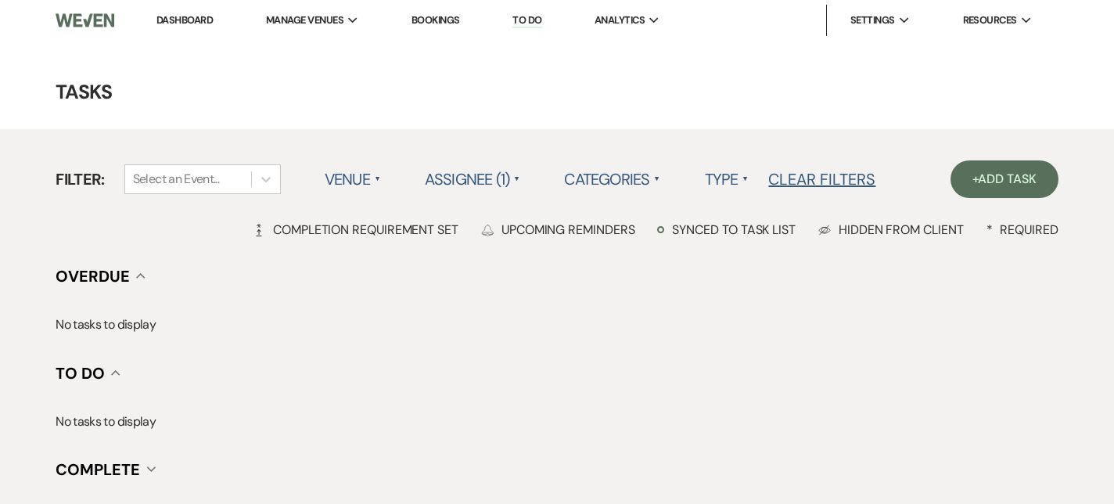
click at [174, 13] on link "Dashboard" at bounding box center [184, 19] width 56 height 13
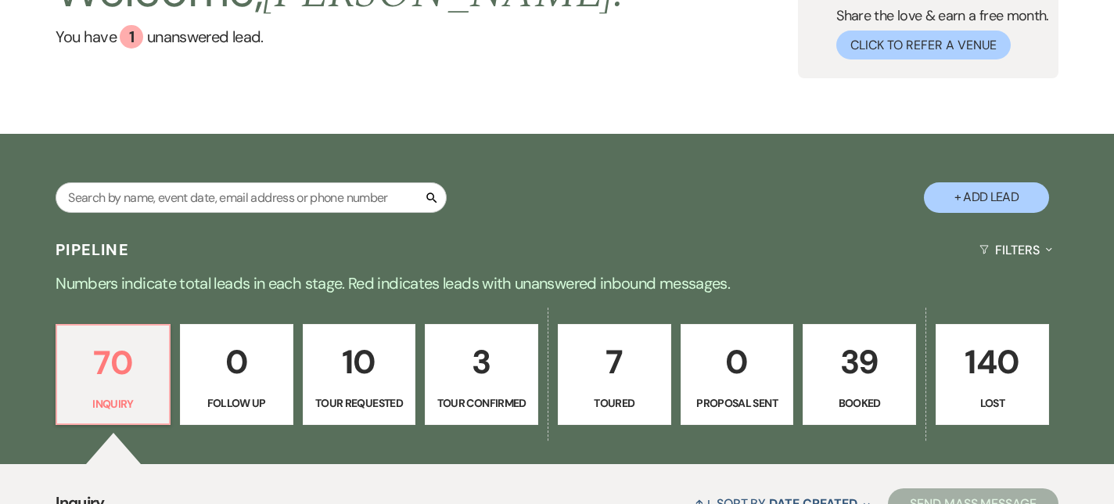
scroll to position [139, 0]
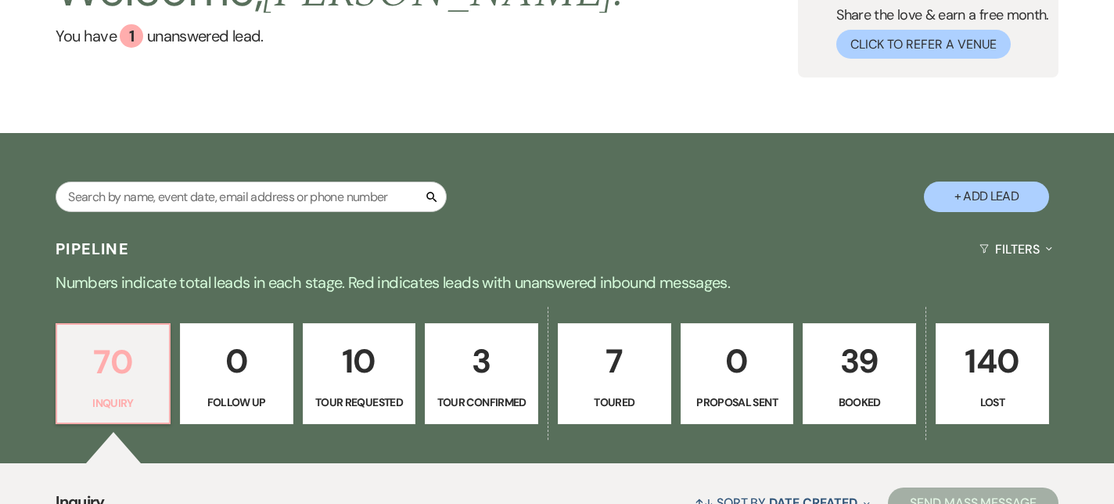
click at [101, 373] on p "70" at bounding box center [112, 362] width 93 height 52
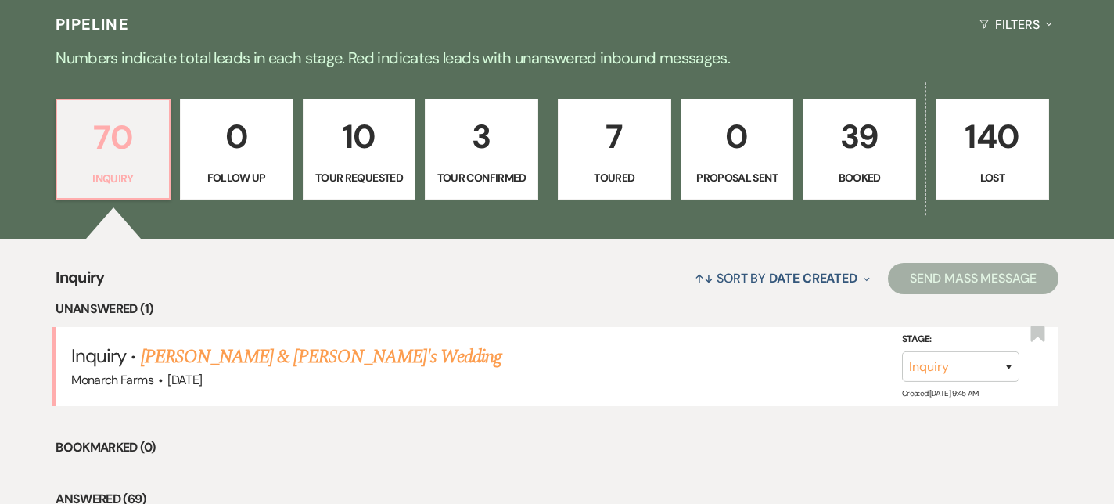
scroll to position [363, 0]
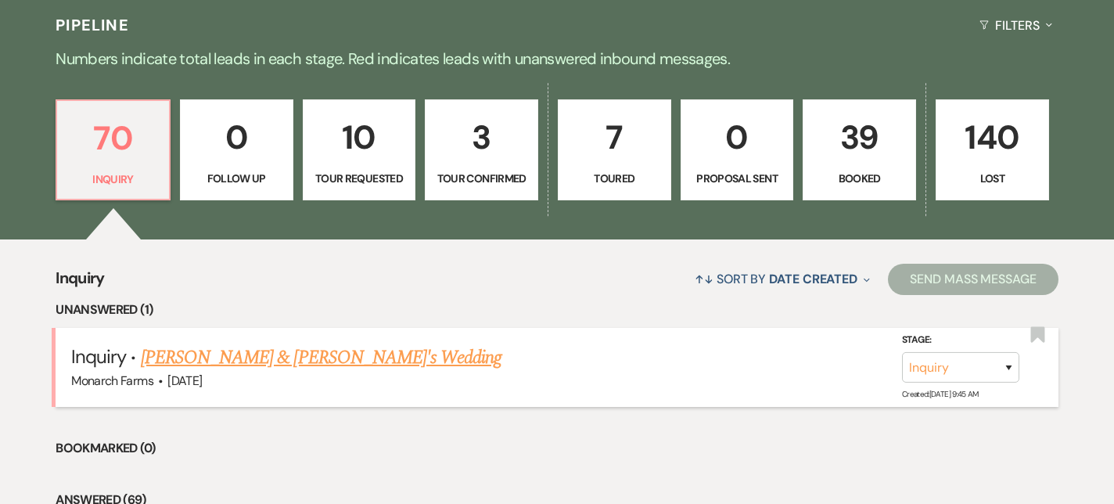
click at [190, 358] on link "[PERSON_NAME] & [PERSON_NAME]'s Wedding" at bounding box center [321, 357] width 361 height 28
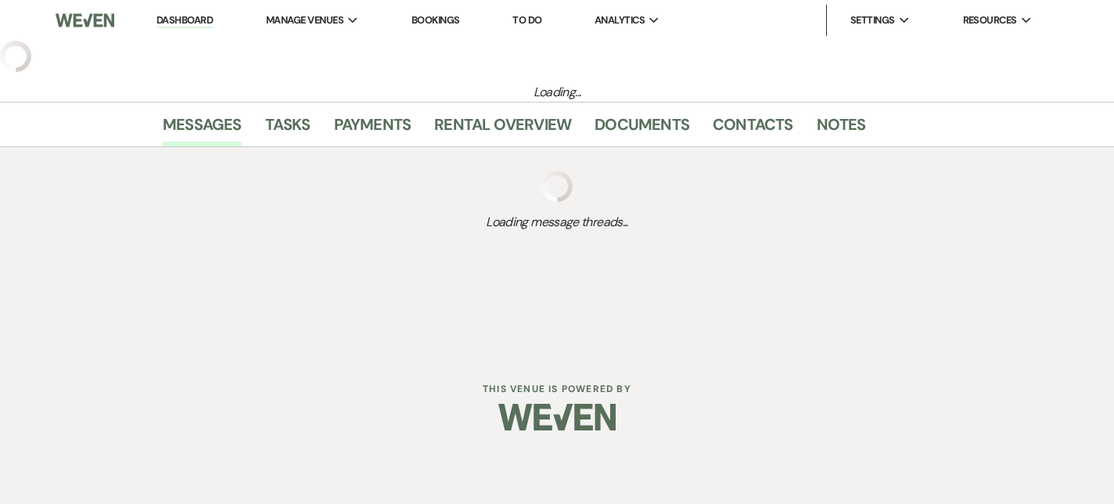
select select "5"
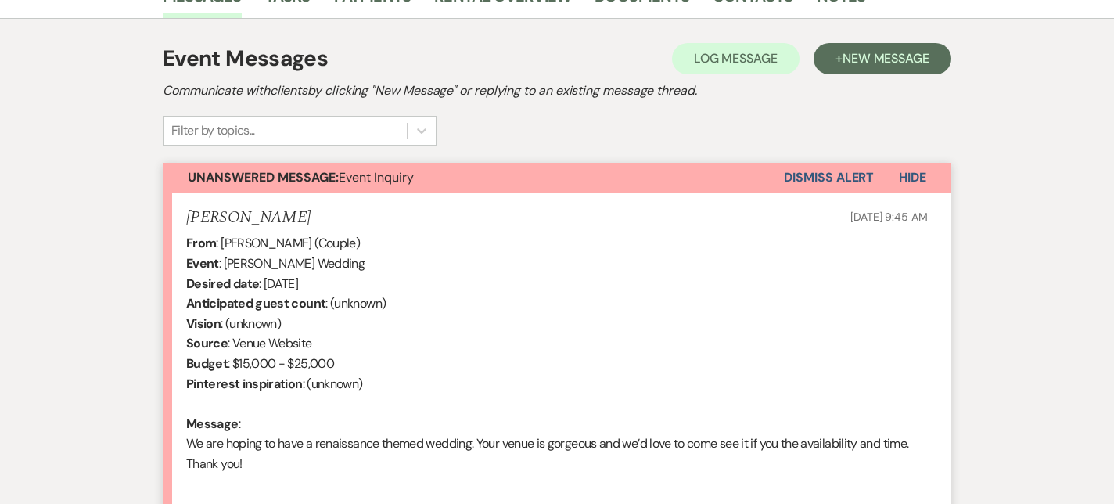
scroll to position [594, 0]
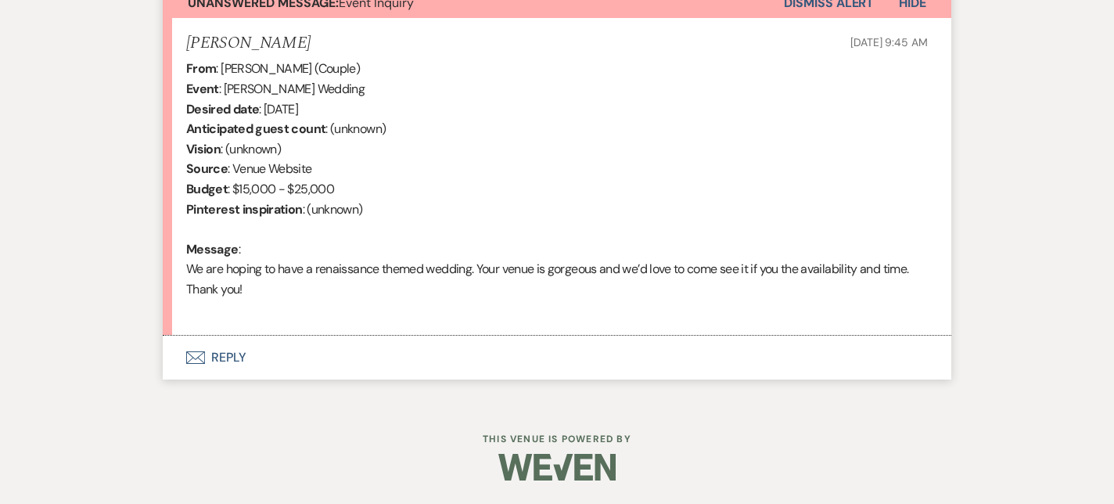
click at [251, 360] on button "Envelope Reply" at bounding box center [557, 358] width 789 height 44
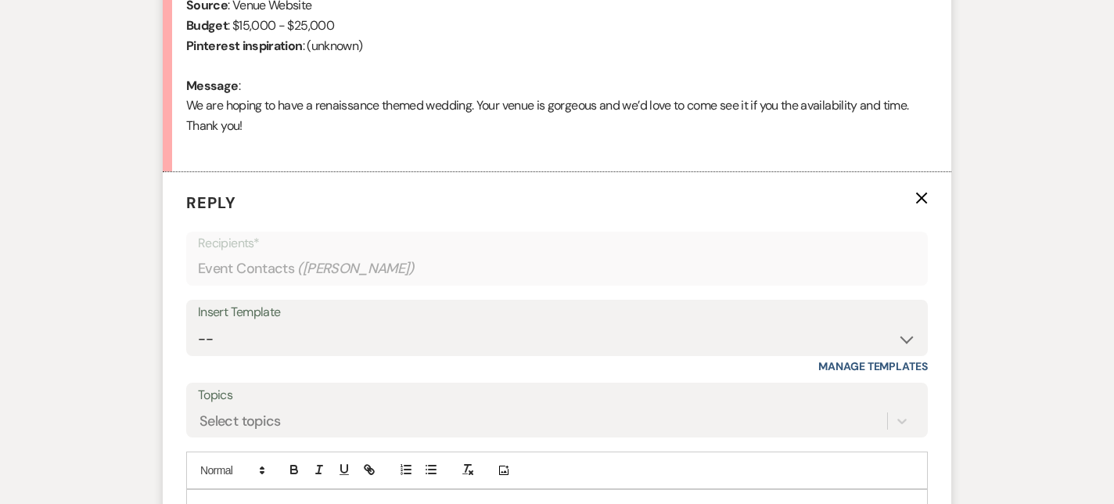
scroll to position [839, 0]
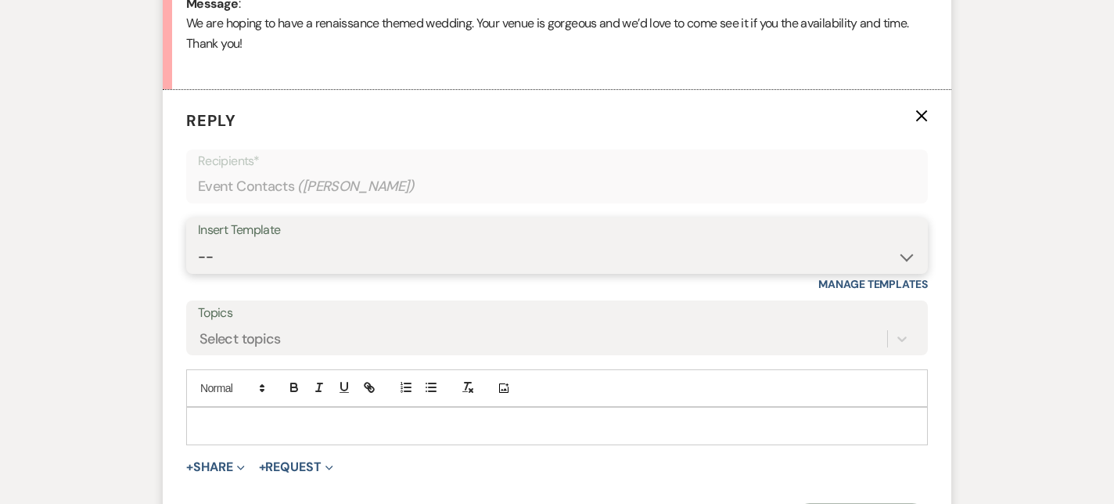
click at [311, 260] on select "-- Weven Planning Portal Introduction (Booked Events) Initial Inquiry Response …" at bounding box center [557, 257] width 718 height 31
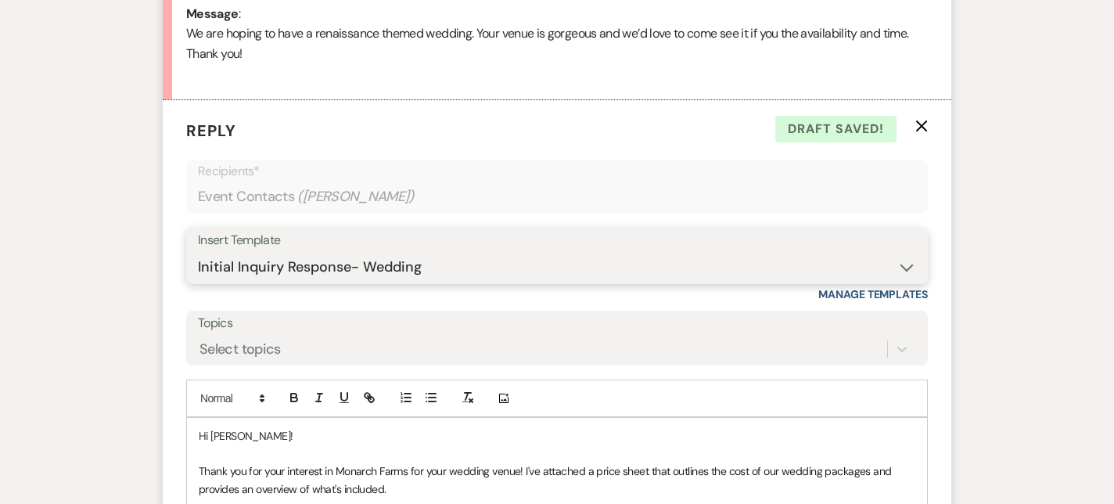
scroll to position [846, 0]
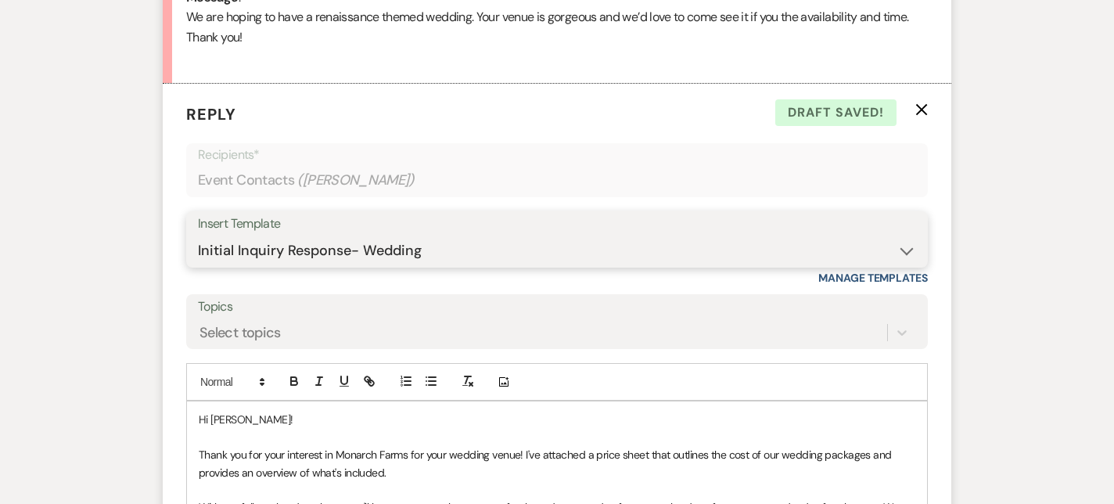
click at [469, 247] on select "-- Weven Planning Portal Introduction (Booked Events) Initial Inquiry Response …" at bounding box center [557, 250] width 718 height 31
select select "5405"
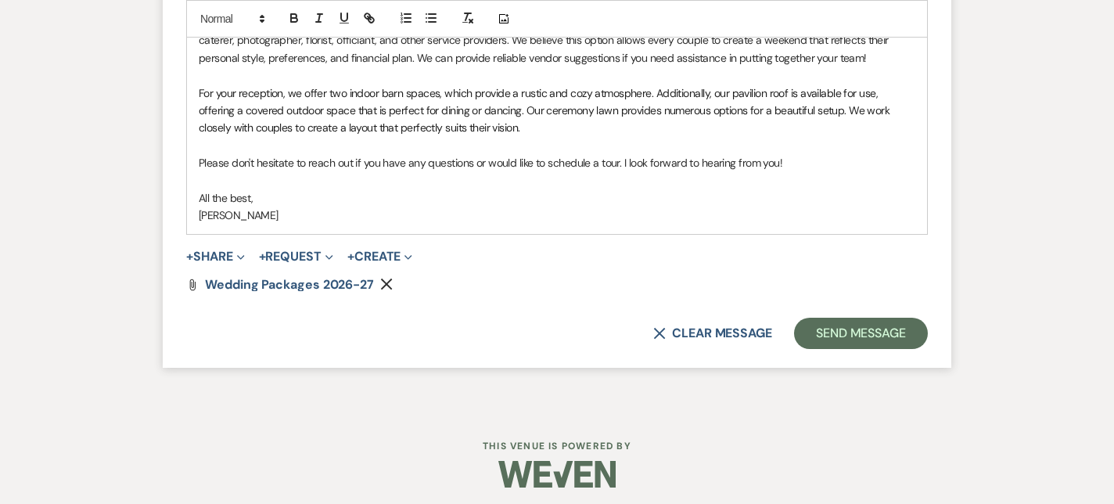
scroll to position [1371, 0]
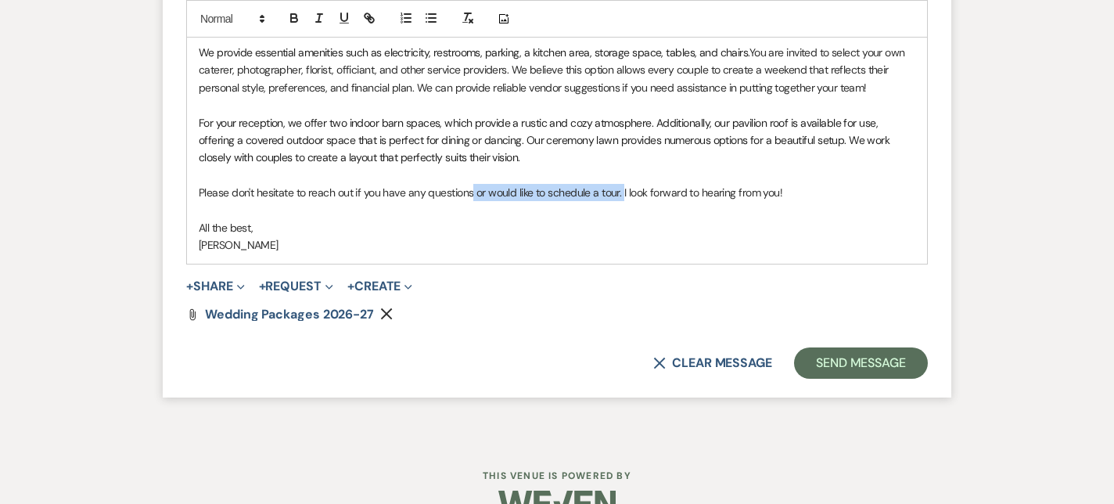
drag, startPoint x: 624, startPoint y: 192, endPoint x: 472, endPoint y: 192, distance: 151.8
click at [472, 192] on p "Please don't hesitate to reach out if you have any questions or would like to s…" at bounding box center [557, 192] width 717 height 17
click at [803, 175] on p at bounding box center [557, 175] width 717 height 17
click at [521, 160] on p "For your reception, we offer two indoor barn spaces, which provide a rustic and…" at bounding box center [557, 140] width 717 height 52
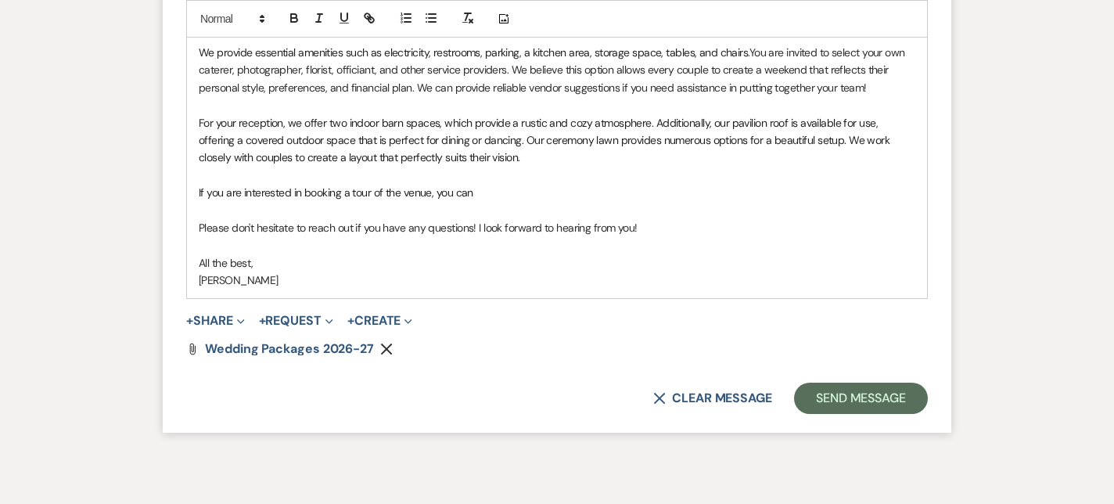
click at [528, 185] on p "If you are interested in booking a tour of the venue, you can" at bounding box center [557, 192] width 717 height 17
drag, startPoint x: 511, startPoint y: 193, endPoint x: 587, endPoint y: 198, distance: 76.0
click at [587, 198] on span "If you are interested in booking a tour of the venue, you can use my scheduling…" at bounding box center [415, 192] width 432 height 14
click at [368, 17] on icon "button" at bounding box center [370, 19] width 5 height 5
paste input "[URL][DOMAIN_NAME]"
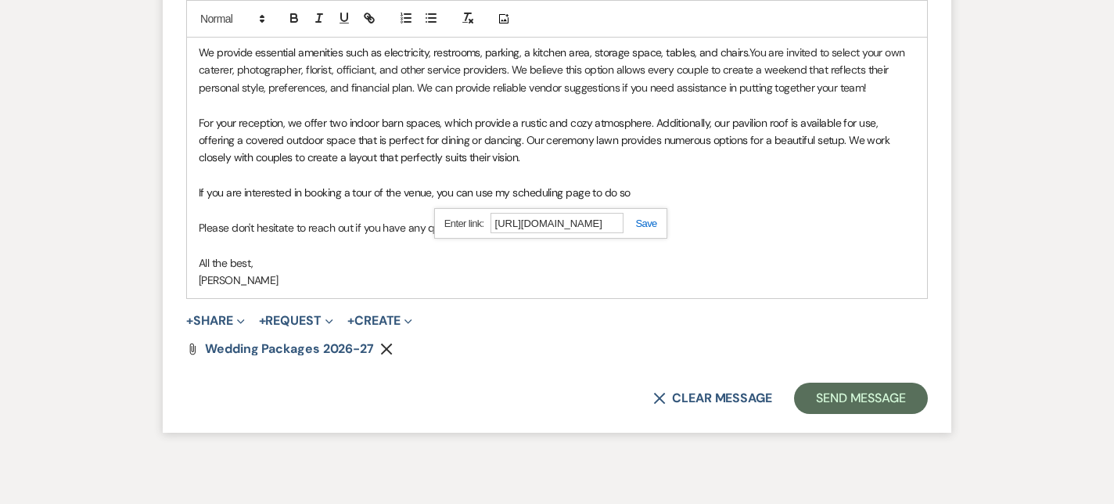
scroll to position [0, 77]
type input "[URL][DOMAIN_NAME]"
click at [638, 225] on link at bounding box center [641, 223] width 34 height 12
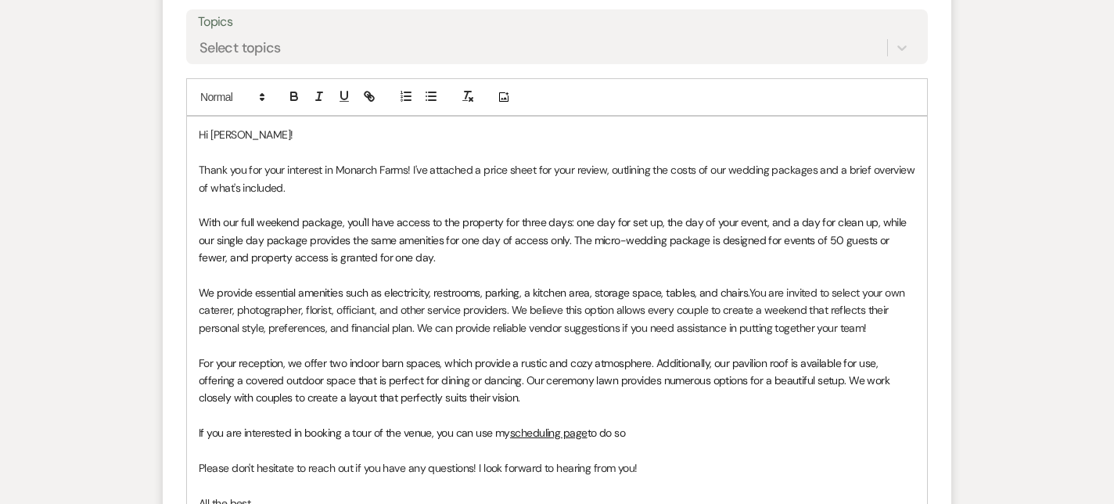
scroll to position [1135, 0]
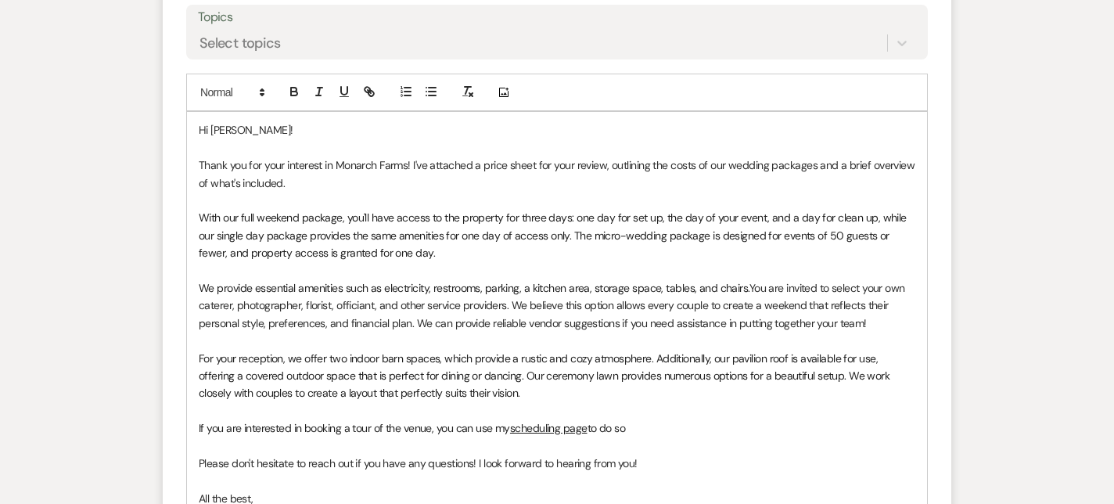
click at [620, 414] on p at bounding box center [557, 410] width 717 height 17
click at [646, 438] on p at bounding box center [557, 445] width 717 height 17
click at [636, 422] on p "If you are interested in booking a tour of the venue, you can use my scheduling…" at bounding box center [557, 427] width 717 height 17
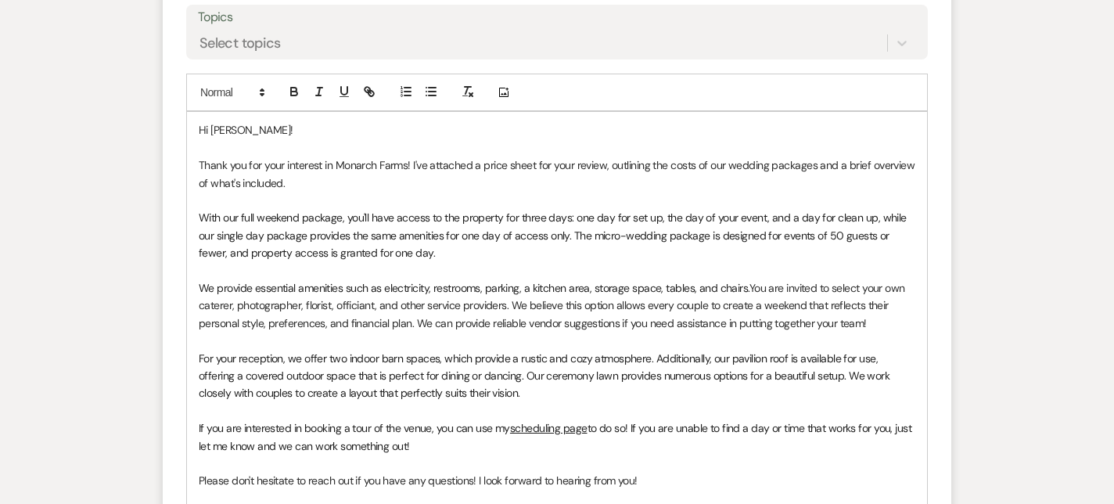
click at [710, 479] on p "Please don't hesitate to reach out if you have any questions! I look forward to…" at bounding box center [557, 480] width 717 height 17
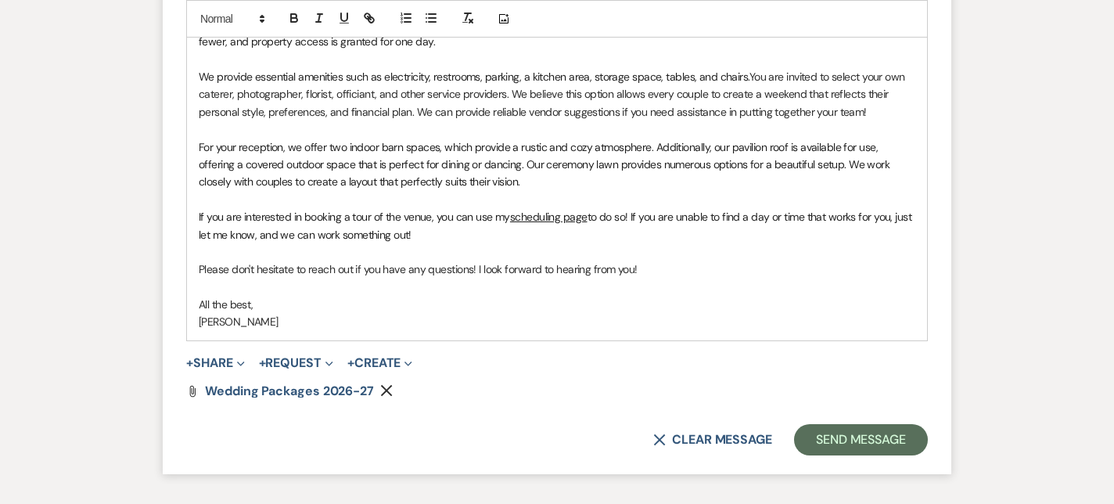
scroll to position [1344, 0]
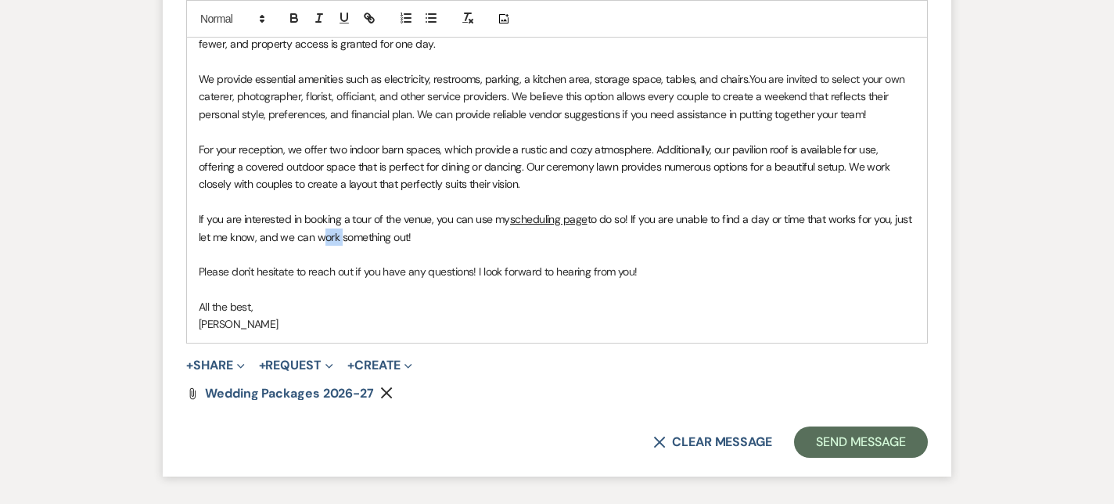
drag, startPoint x: 337, startPoint y: 235, endPoint x: 317, endPoint y: 235, distance: 20.3
click at [317, 235] on span "to do so! If you are unable to find a day or time that works for you, just let …" at bounding box center [557, 227] width 716 height 31
click at [452, 263] on p "Please don't hesitate to reach out if you have any questions! I look forward to…" at bounding box center [557, 271] width 717 height 17
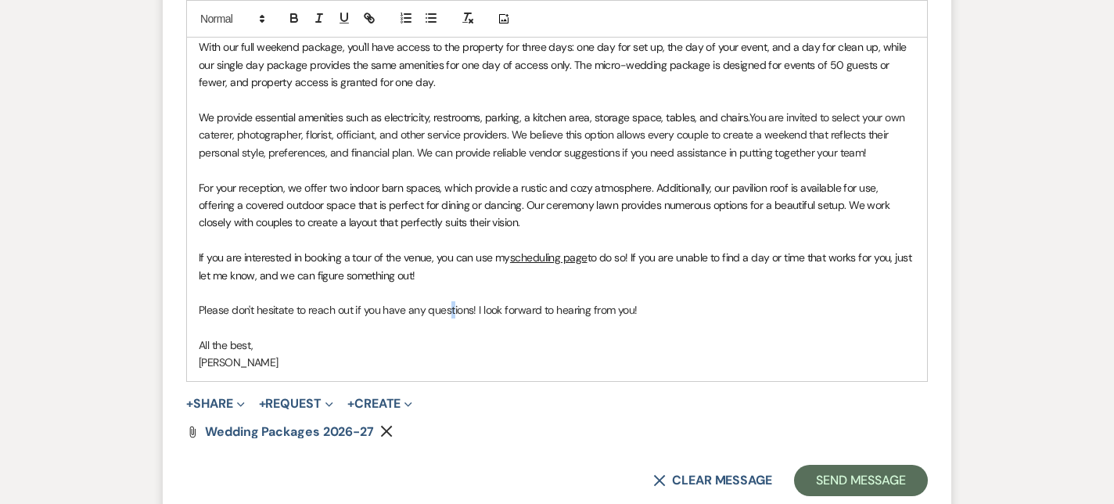
scroll to position [1306, 0]
click at [850, 472] on button "Send Message" at bounding box center [861, 479] width 134 height 31
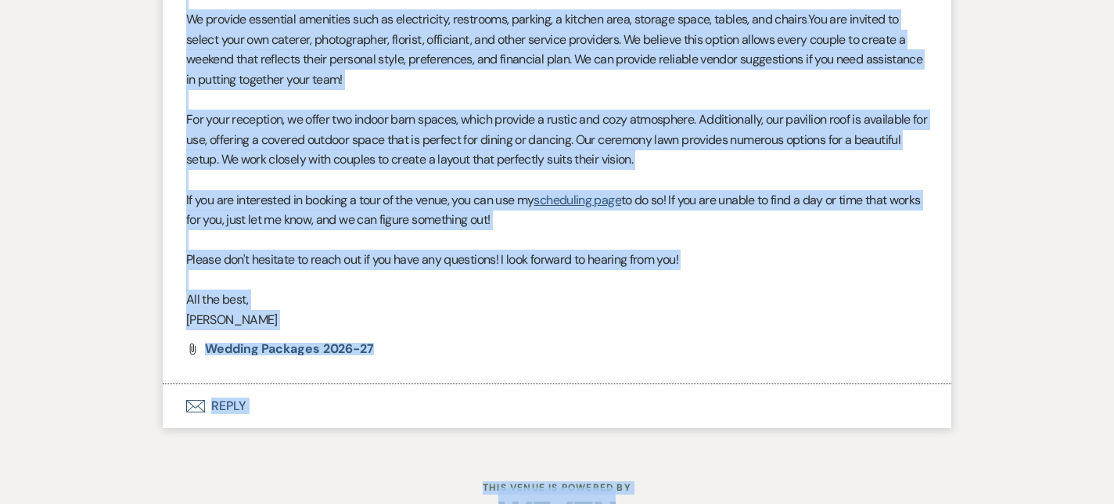
scroll to position [1203, 0]
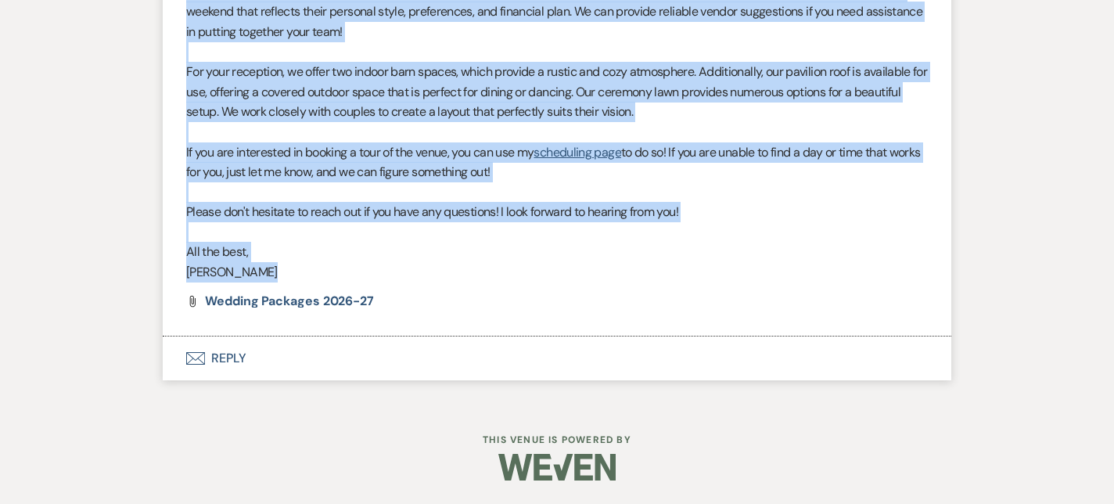
drag, startPoint x: 188, startPoint y: 56, endPoint x: 654, endPoint y: 287, distance: 520.6
click at [654, 287] on li "[PERSON_NAME] to: Event Contacts Expand Info [DATE] 9:54 AM Hi [PERSON_NAME]! T…" at bounding box center [557, 31] width 789 height 610
copy li "Thank you for your interest in Monarch Farms! I've attached a price sheet for y…"
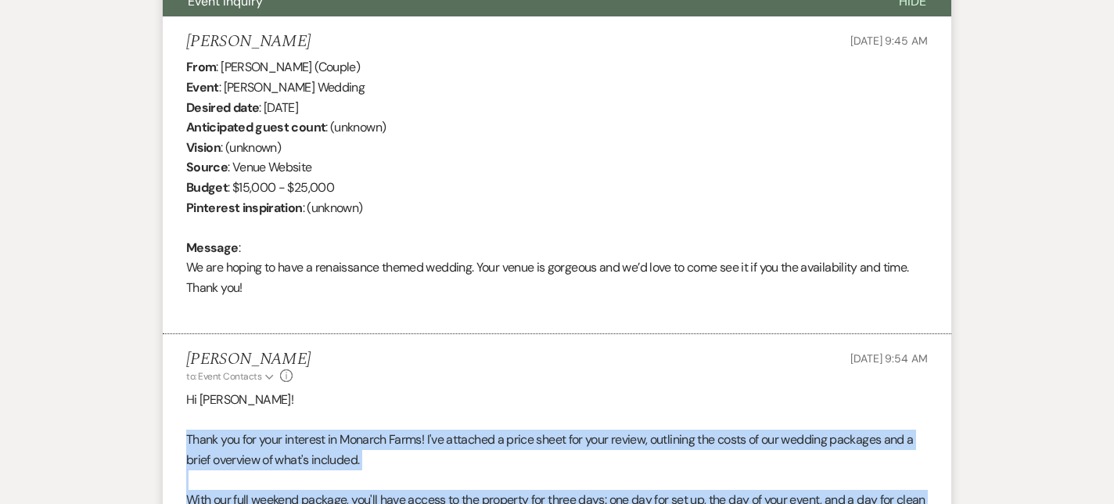
scroll to position [0, 0]
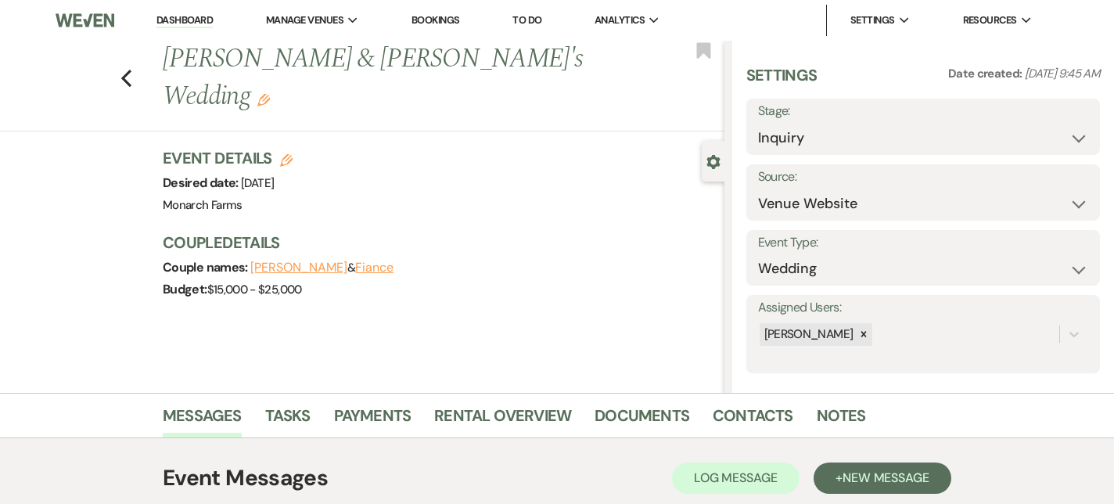
click at [196, 9] on li "Dashboard" at bounding box center [185, 20] width 72 height 31
click at [196, 20] on link "Dashboard" at bounding box center [184, 20] width 56 height 15
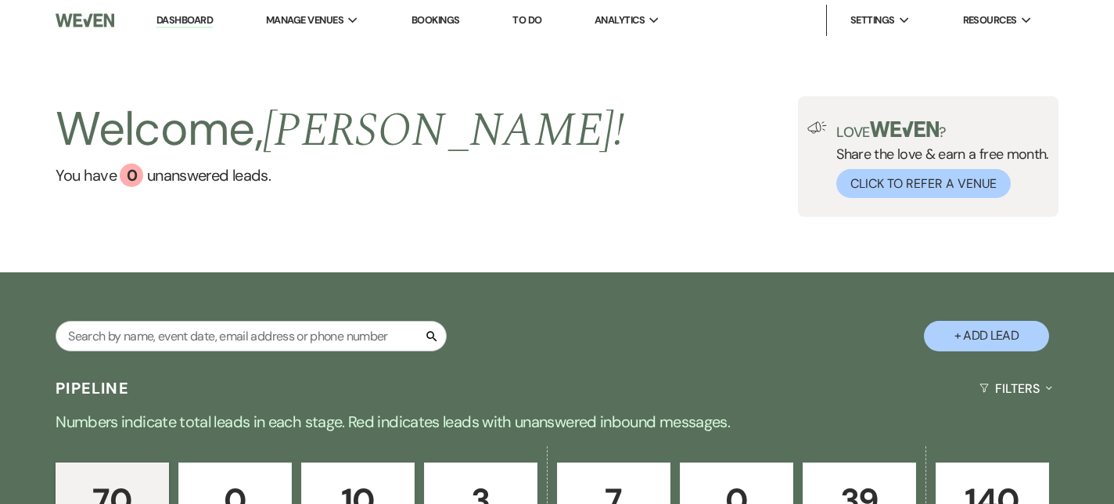
click at [216, 41] on div "Welcome, [PERSON_NAME] ! You have 0 unanswered lead s . Love ? Share the love &…" at bounding box center [557, 157] width 1114 height 232
click at [201, 24] on link "Dashboard" at bounding box center [184, 20] width 56 height 15
